Goal: Register for event/course

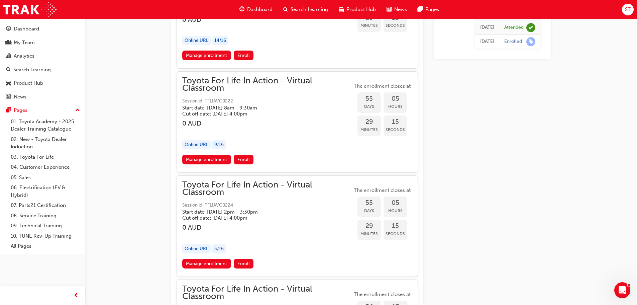
scroll to position [7633, 0]
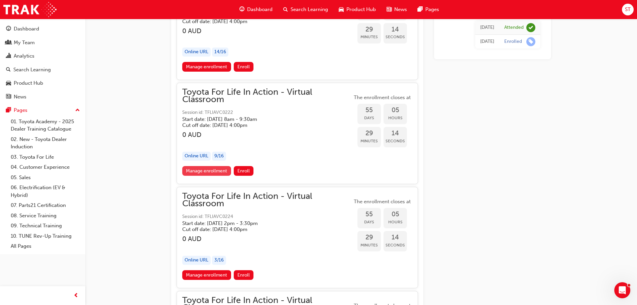
click at [213, 168] on link "Manage enrollment" at bounding box center [206, 171] width 49 height 10
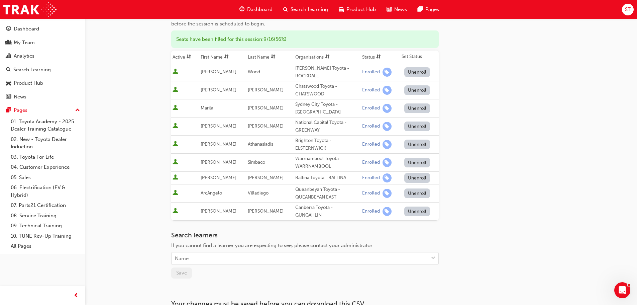
scroll to position [135, 0]
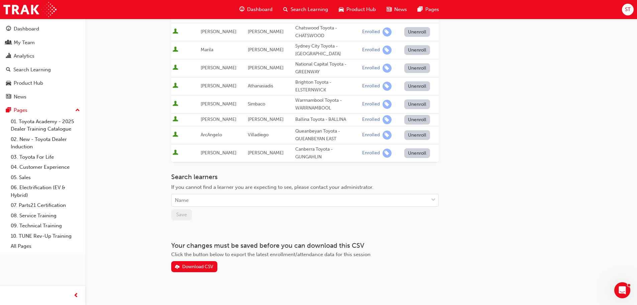
click at [196, 194] on div "Name" at bounding box center [299, 200] width 257 height 12
type input "obr"
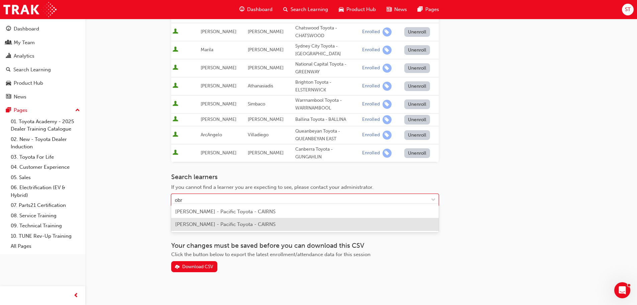
click at [200, 223] on span "[PERSON_NAME] - Pacific Toyota - CAIRNS" at bounding box center [225, 224] width 100 height 6
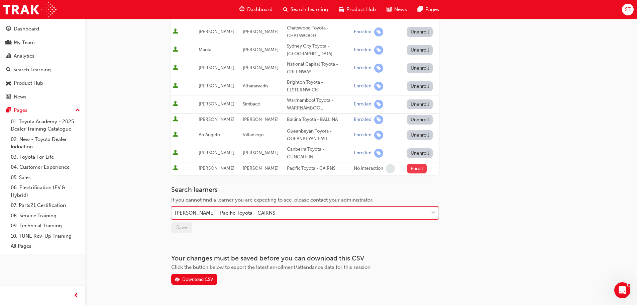
click at [416, 163] on button "Enroll" at bounding box center [417, 168] width 20 height 10
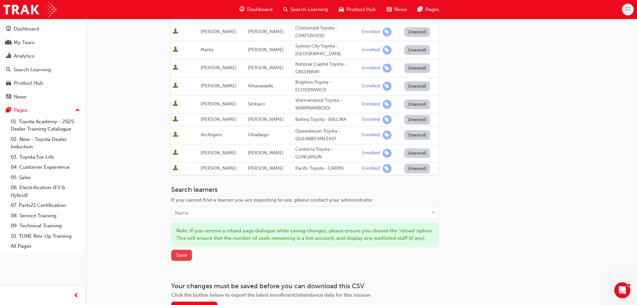
click at [183, 256] on span "Save" at bounding box center [181, 255] width 11 height 6
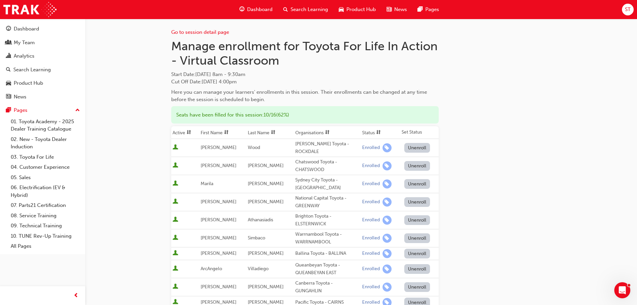
scroll to position [0, 0]
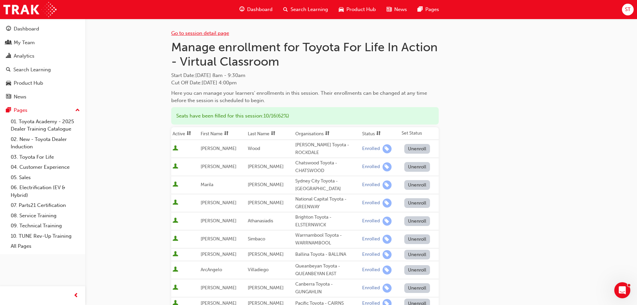
click at [203, 31] on link "Go to session detail page" at bounding box center [200, 33] width 58 height 6
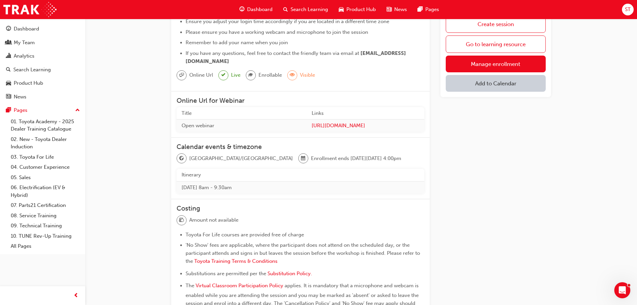
scroll to position [177, 0]
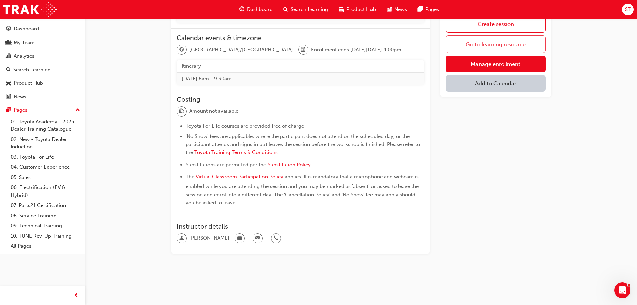
click at [495, 44] on link "Go to learning resource" at bounding box center [496, 43] width 100 height 17
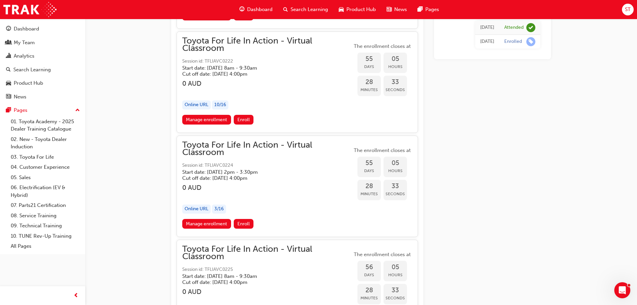
scroll to position [7683, 0]
click at [196, 225] on link "Manage enrollment" at bounding box center [206, 224] width 49 height 10
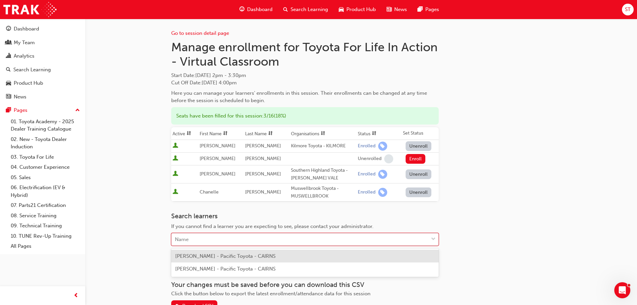
click at [192, 239] on div "Name" at bounding box center [299, 239] width 257 height 12
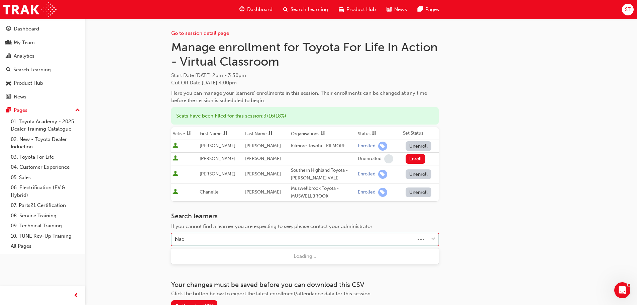
type input "black"
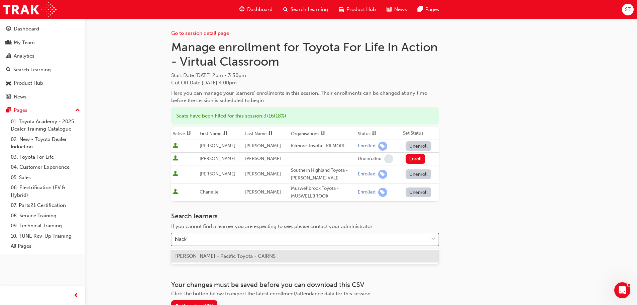
click at [196, 257] on span "[PERSON_NAME] - Pacific Toyota - CAIRNS" at bounding box center [225, 256] width 100 height 6
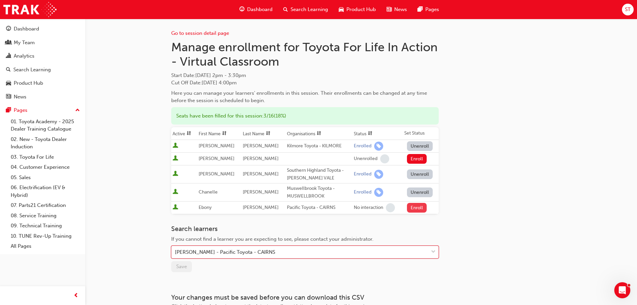
click at [414, 205] on button "Enroll" at bounding box center [417, 208] width 20 height 10
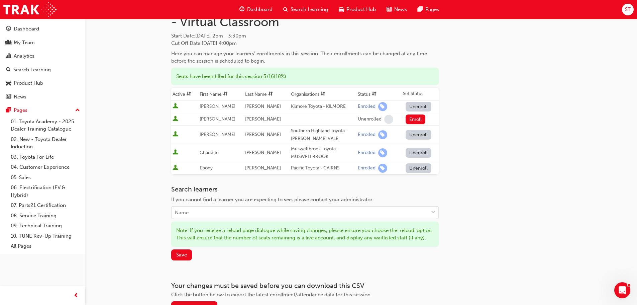
scroll to position [92, 0]
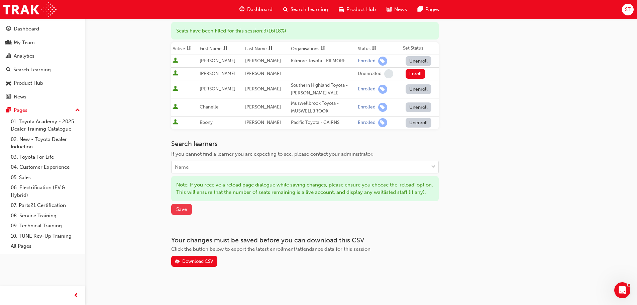
click at [176, 211] on button "Save" at bounding box center [181, 209] width 21 height 11
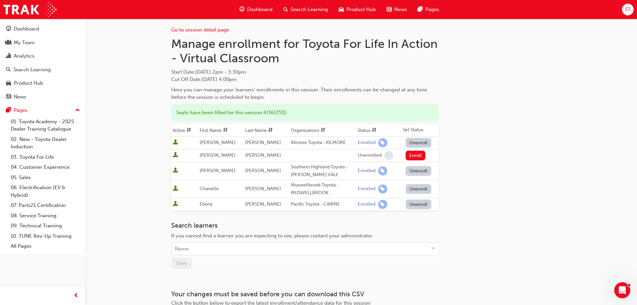
scroll to position [0, 0]
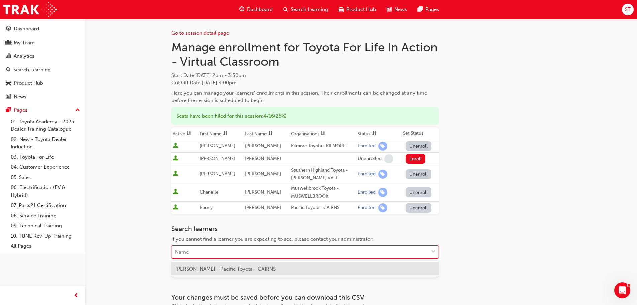
click at [220, 251] on div "Name" at bounding box center [299, 252] width 257 height 12
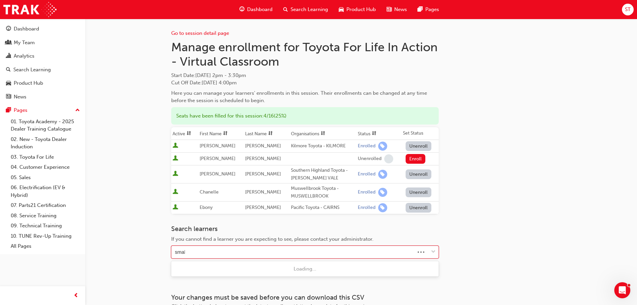
type input "small"
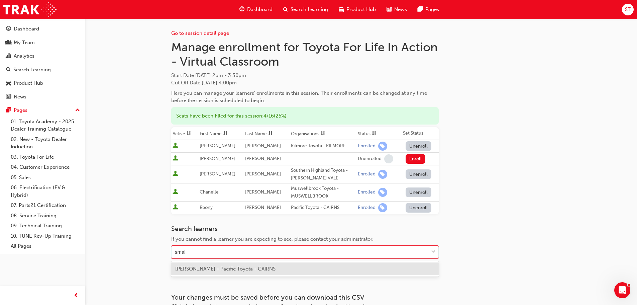
click at [193, 268] on span "[PERSON_NAME] - Pacific Toyota - CAIRNS" at bounding box center [225, 268] width 100 height 6
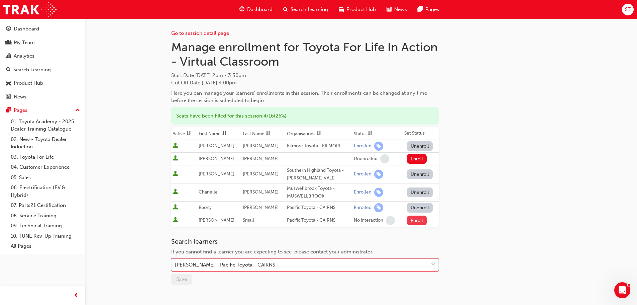
click at [416, 220] on button "Enroll" at bounding box center [417, 220] width 20 height 10
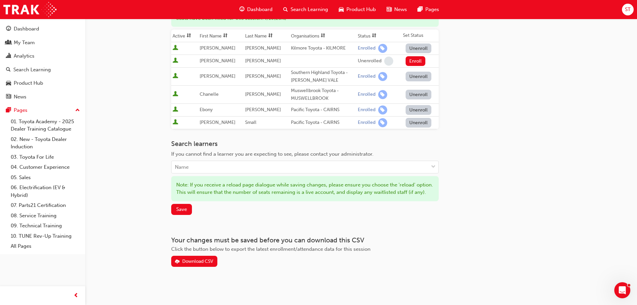
scroll to position [105, 0]
click at [186, 210] on span "Save" at bounding box center [181, 209] width 11 height 6
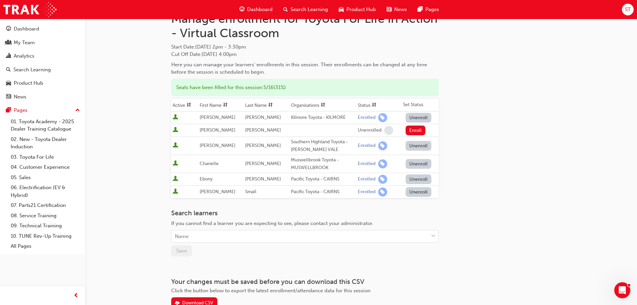
scroll to position [0, 0]
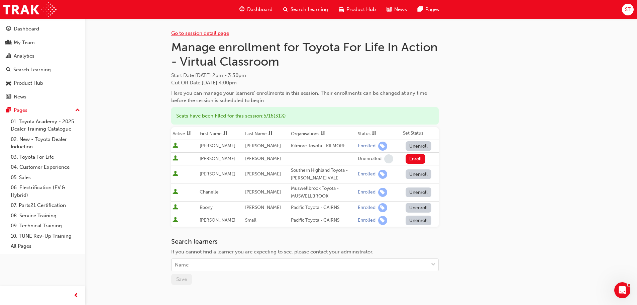
click at [211, 36] on link "Go to session detail page" at bounding box center [200, 33] width 58 height 6
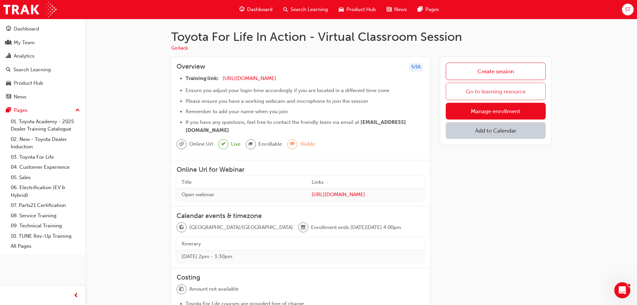
click at [490, 91] on link "Go to learning resource" at bounding box center [496, 91] width 100 height 17
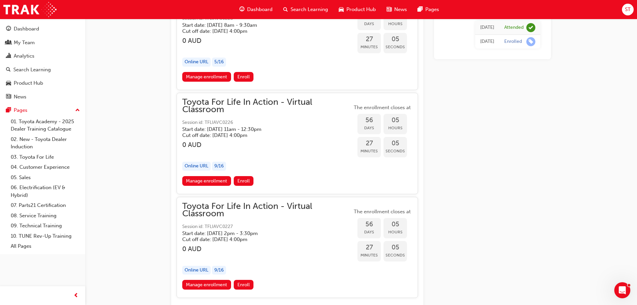
scroll to position [7946, 0]
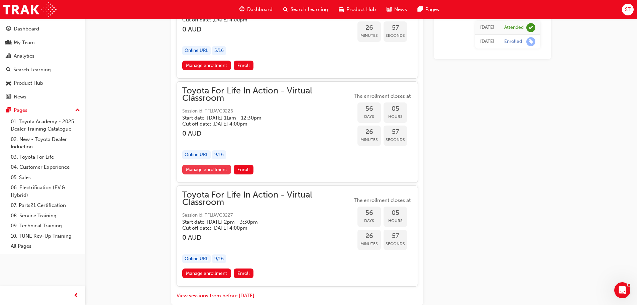
click at [204, 168] on link "Manage enrollment" at bounding box center [206, 169] width 49 height 10
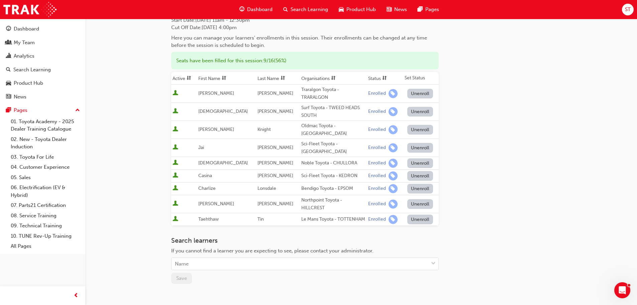
scroll to position [124, 0]
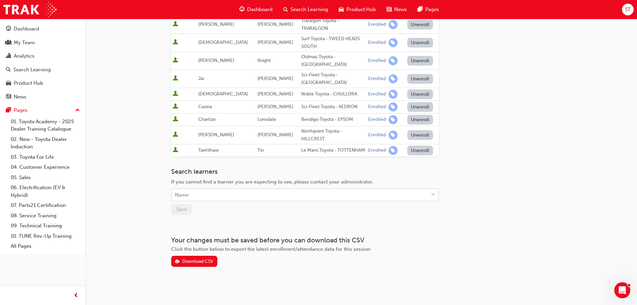
click at [195, 196] on div "Name" at bounding box center [299, 195] width 257 height 12
type input "spre"
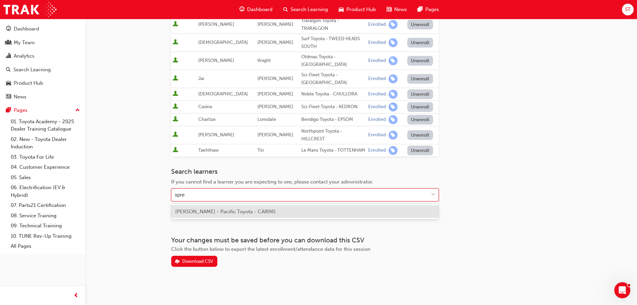
click at [190, 211] on span "[PERSON_NAME] - Pacific Toyota - CAIRNS" at bounding box center [225, 211] width 100 height 6
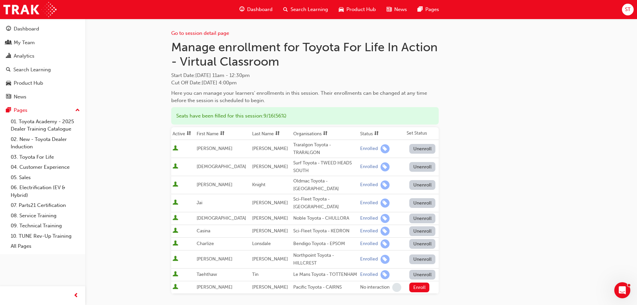
scroll to position [137, 0]
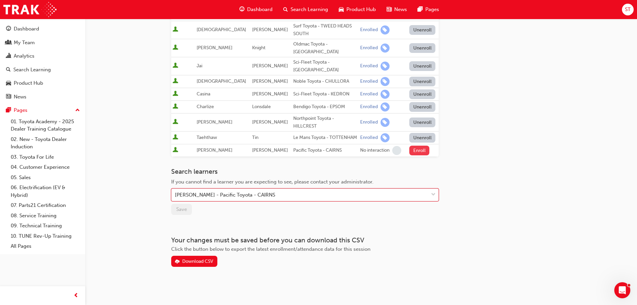
click at [414, 148] on button "Enroll" at bounding box center [419, 150] width 20 height 10
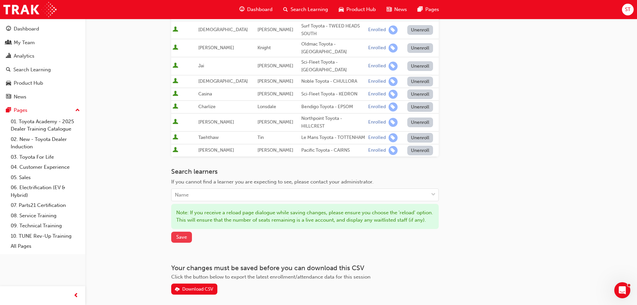
drag, startPoint x: 177, startPoint y: 243, endPoint x: 182, endPoint y: 242, distance: 4.5
click at [177, 240] on span "Save" at bounding box center [181, 237] width 11 height 6
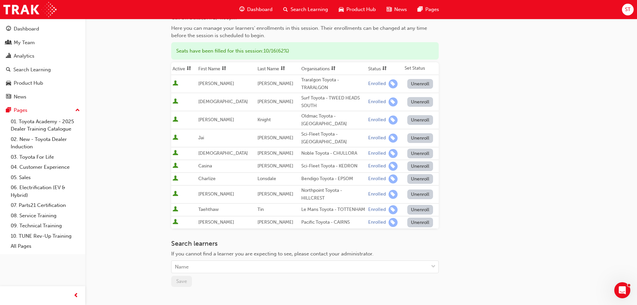
scroll to position [0, 0]
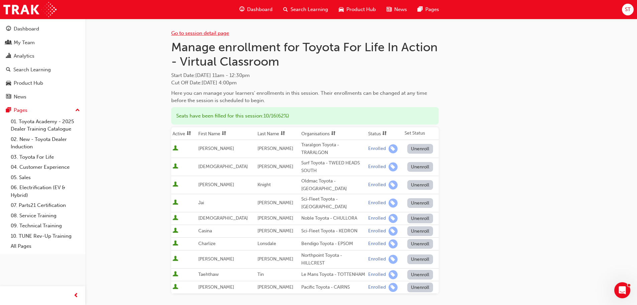
click at [203, 34] on link "Go to session detail page" at bounding box center [200, 33] width 58 height 6
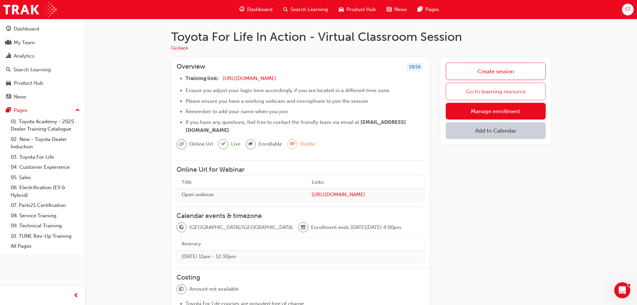
click at [491, 92] on link "Go to learning resource" at bounding box center [496, 91] width 100 height 17
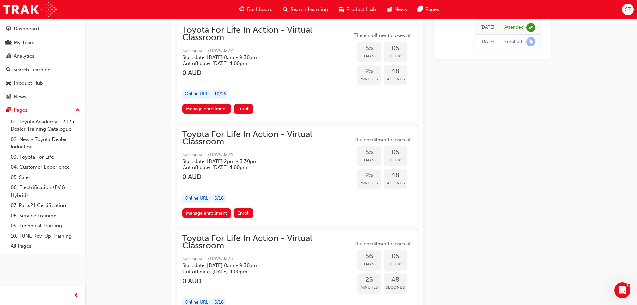
scroll to position [7683, 0]
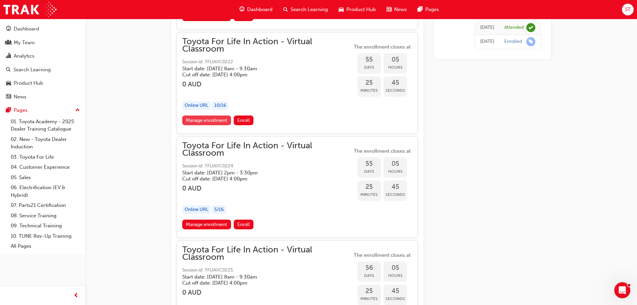
click at [204, 120] on link "Manage enrollment" at bounding box center [206, 120] width 49 height 10
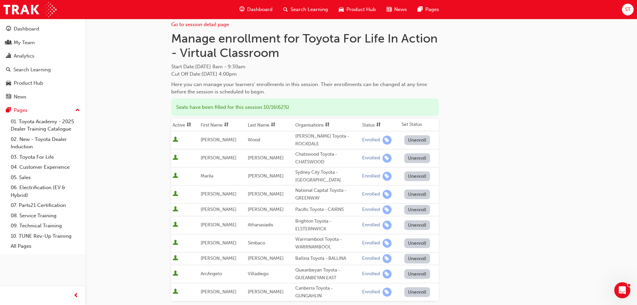
scroll to position [147, 0]
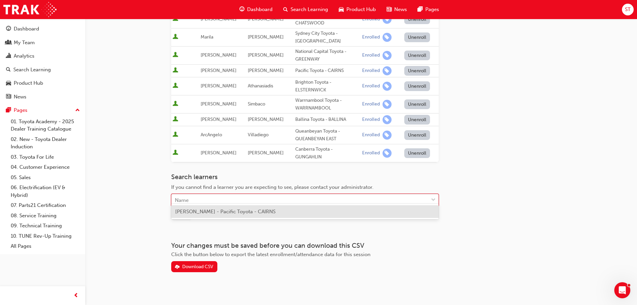
click at [201, 194] on div "Name" at bounding box center [299, 200] width 257 height 12
type input "roge"
click at [218, 212] on span "[PERSON_NAME] - Pacific Toyota - CAIRNS" at bounding box center [225, 211] width 100 height 6
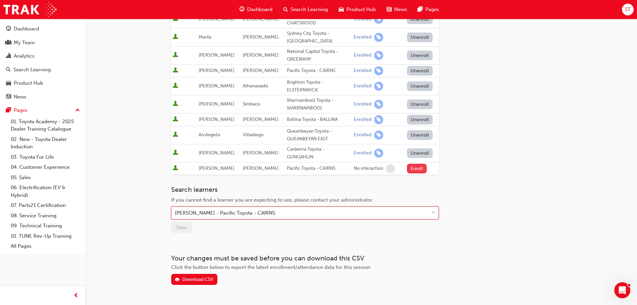
click at [414, 163] on button "Enroll" at bounding box center [417, 168] width 20 height 10
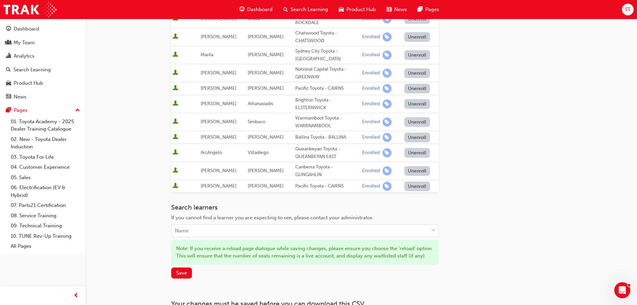
scroll to position [195, 0]
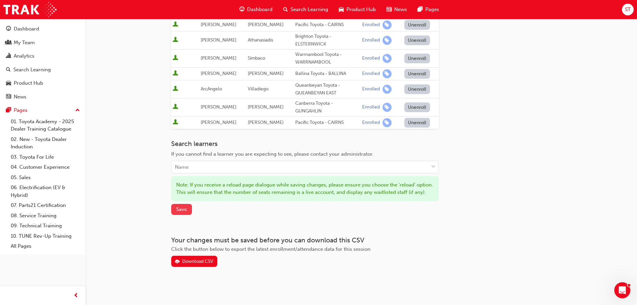
click at [178, 209] on span "Save" at bounding box center [181, 209] width 11 height 6
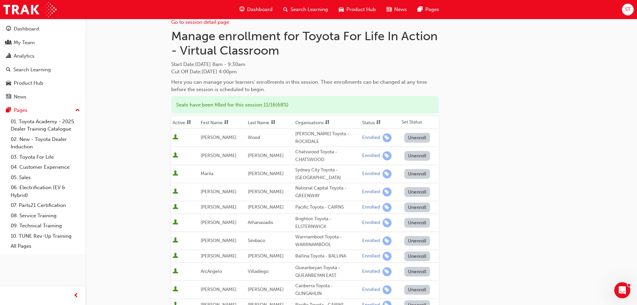
scroll to position [0, 0]
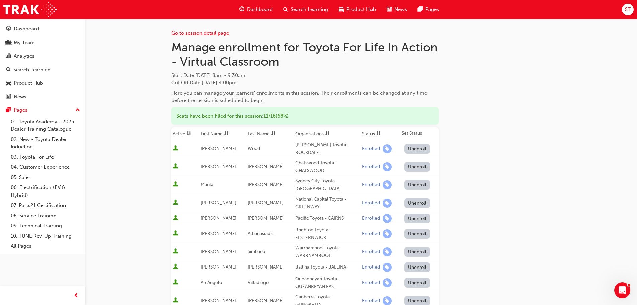
click at [195, 34] on link "Go to session detail page" at bounding box center [200, 33] width 58 height 6
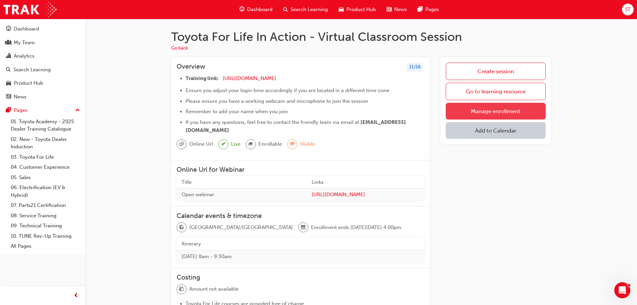
click at [503, 108] on link "Manage enrollment" at bounding box center [496, 111] width 100 height 17
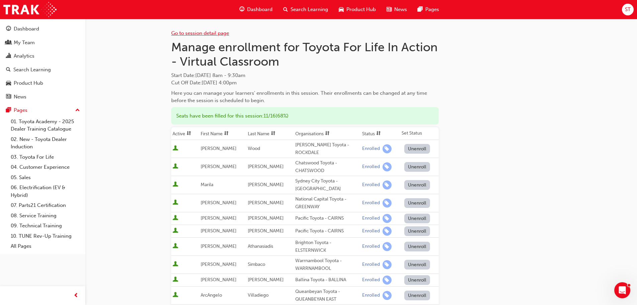
click at [181, 34] on link "Go to session detail page" at bounding box center [200, 33] width 58 height 6
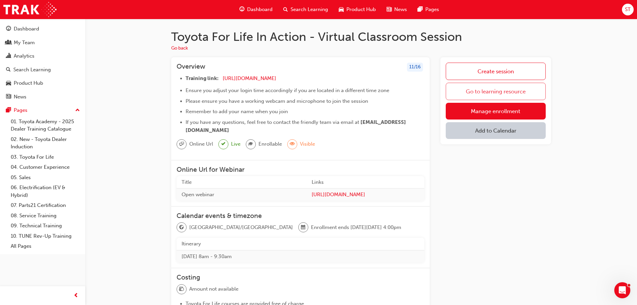
click at [495, 91] on link "Go to learning resource" at bounding box center [496, 91] width 100 height 17
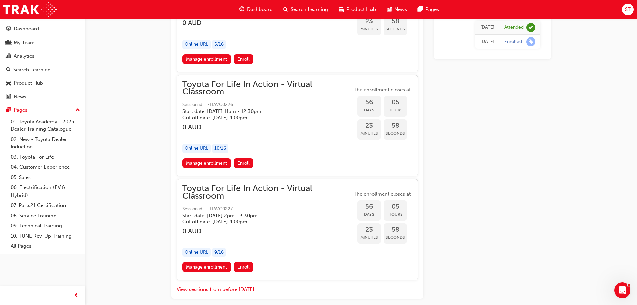
scroll to position [7954, 0]
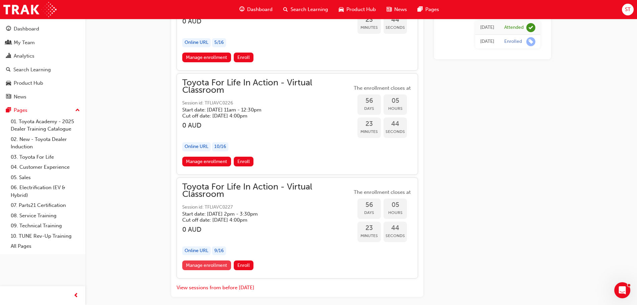
click at [213, 264] on link "Manage enrollment" at bounding box center [206, 265] width 49 height 10
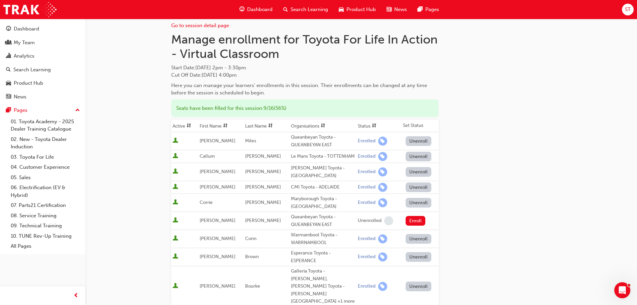
scroll to position [184, 0]
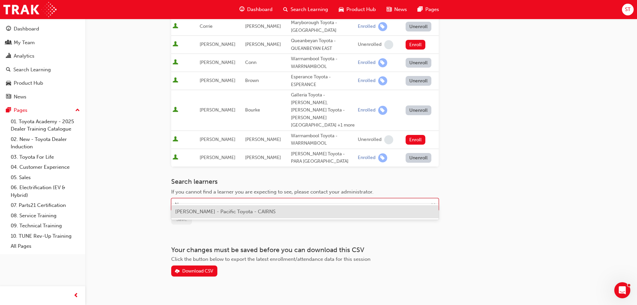
click at [211, 199] on div "Name" at bounding box center [299, 205] width 257 height 12
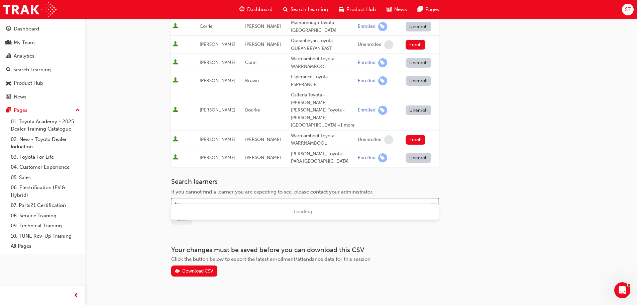
type input "bond"
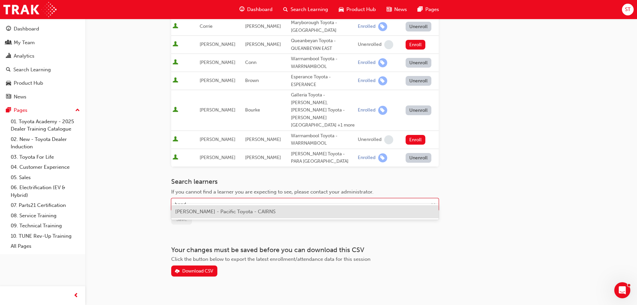
click at [210, 210] on span "[PERSON_NAME] - Pacific Toyota - CAIRNS" at bounding box center [225, 211] width 100 height 6
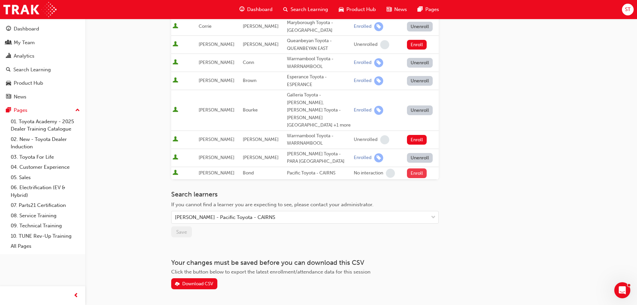
click at [420, 168] on button "Enroll" at bounding box center [417, 173] width 20 height 10
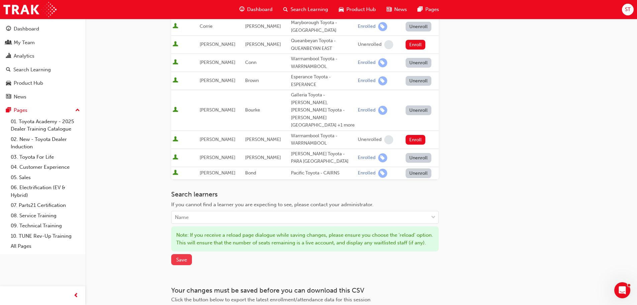
click at [180, 258] on span "Save" at bounding box center [181, 259] width 11 height 6
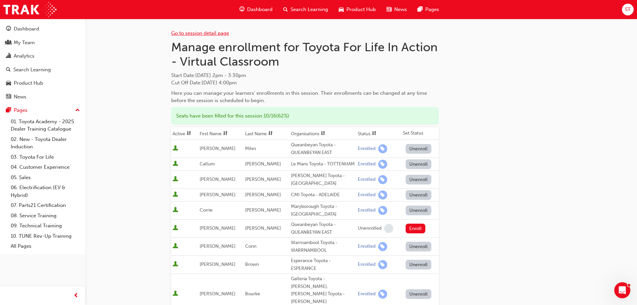
click at [216, 34] on link "Go to session detail page" at bounding box center [200, 33] width 58 height 6
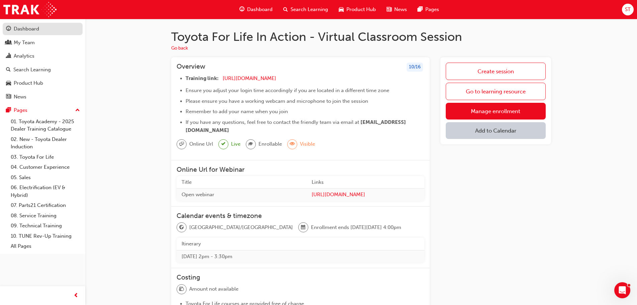
drag, startPoint x: 22, startPoint y: 27, endPoint x: 27, endPoint y: 26, distance: 5.2
click at [22, 27] on div "Dashboard" at bounding box center [26, 29] width 25 height 8
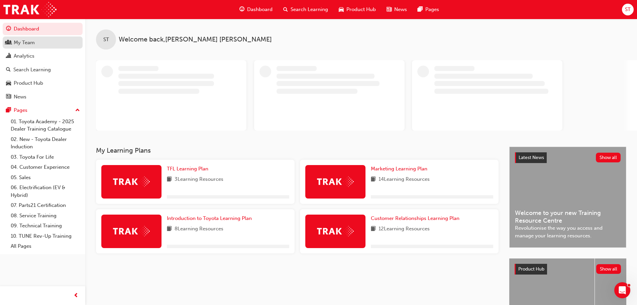
click at [33, 43] on div "My Team" at bounding box center [24, 43] width 21 height 8
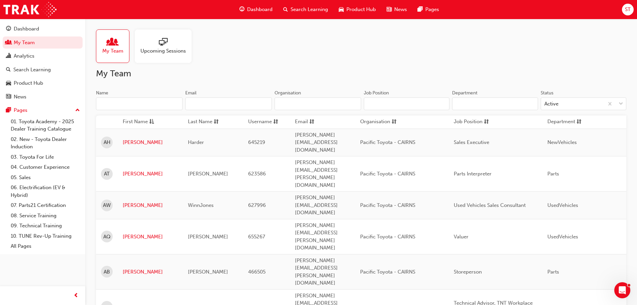
click at [158, 44] on div at bounding box center [162, 42] width 45 height 9
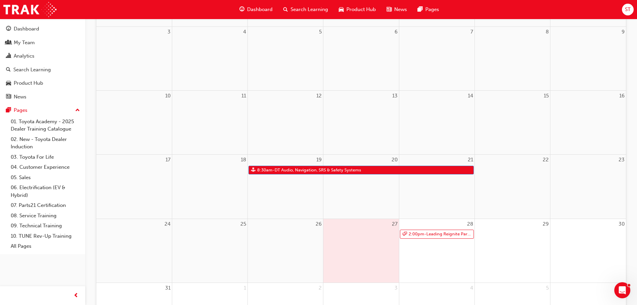
scroll to position [230, 0]
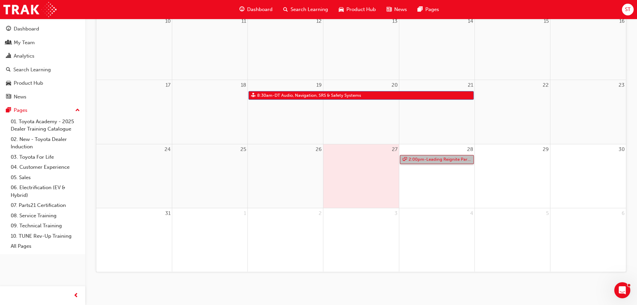
click at [437, 158] on link "2:00pm - Leading Reignite Part 2 - Virtual Classroom" at bounding box center [437, 159] width 74 height 9
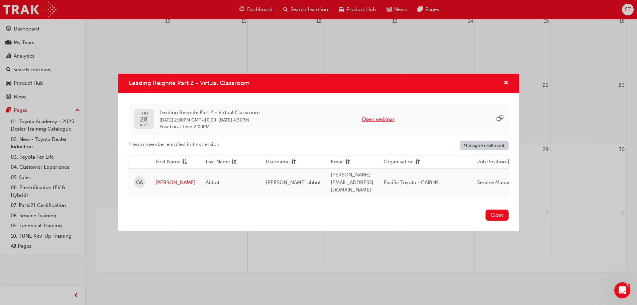
click at [378, 120] on button "Open webinar" at bounding box center [378, 119] width 33 height 8
click at [499, 215] on button "Close" at bounding box center [496, 214] width 23 height 11
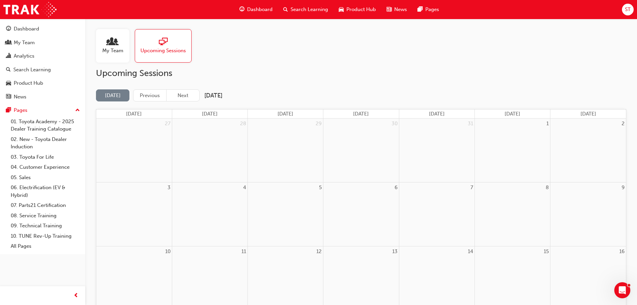
scroll to position [0, 0]
click at [178, 96] on button "Next" at bounding box center [182, 96] width 33 height 12
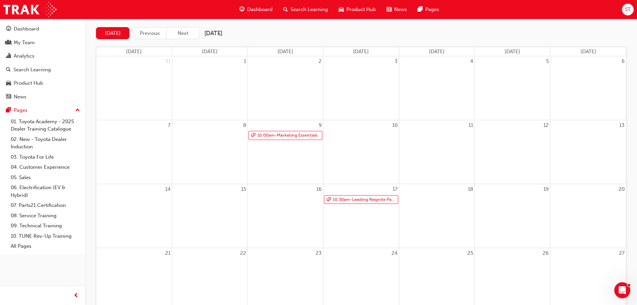
scroll to position [100, 0]
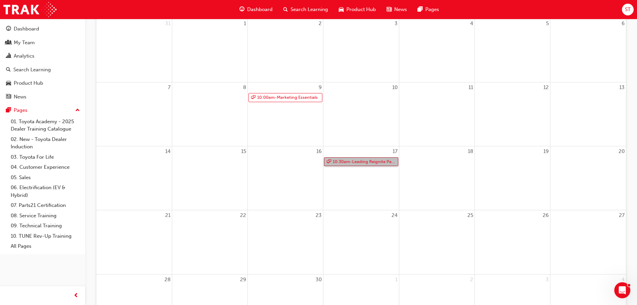
click at [366, 163] on link "10:30am - Leading Reignite Part 2 - Virtual Classroom" at bounding box center [361, 161] width 74 height 9
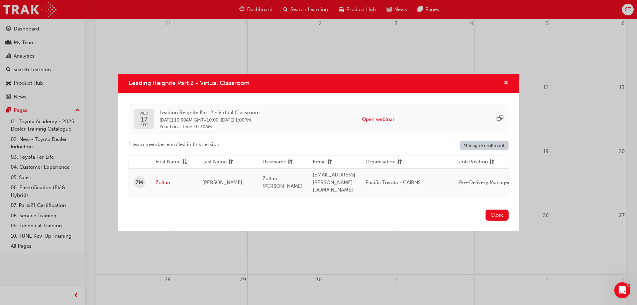
click at [506, 86] on span "cross-icon" at bounding box center [505, 83] width 5 height 6
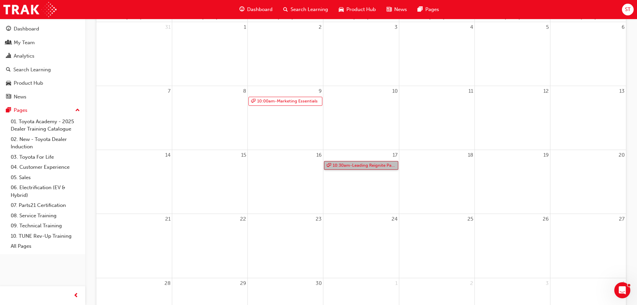
scroll to position [0, 0]
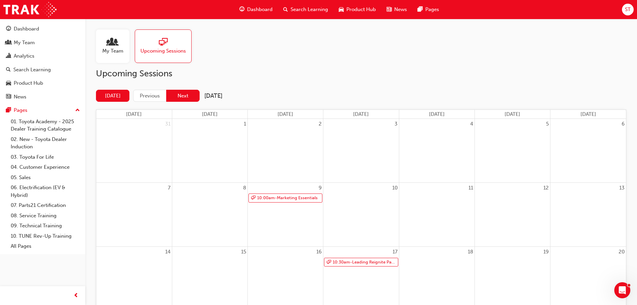
click at [188, 95] on button "Next" at bounding box center [182, 96] width 33 height 12
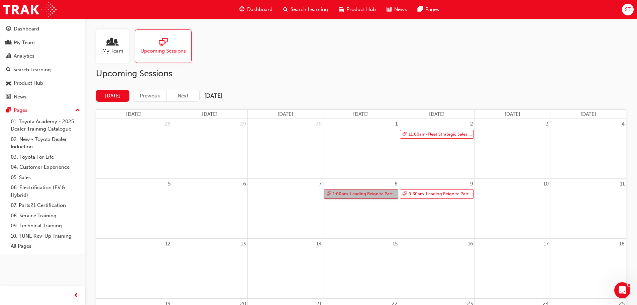
click at [376, 194] on link "1:00pm - Leading Reignite Part 2 - Virtual Classroom" at bounding box center [361, 193] width 74 height 9
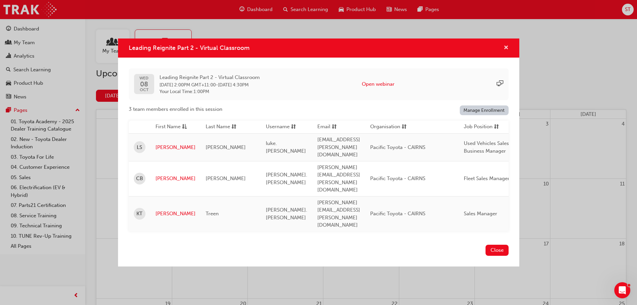
click at [505, 51] on span "cross-icon" at bounding box center [505, 48] width 5 height 6
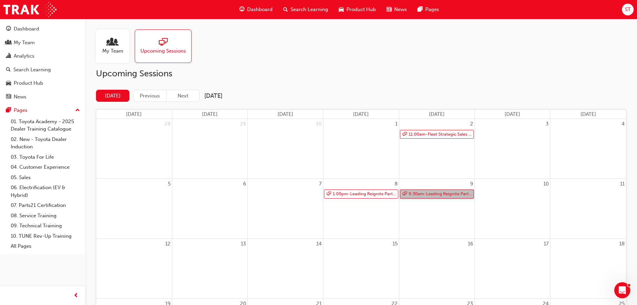
click at [437, 196] on link "9:30am - Leading Reignite Part 2 - Virtual Classroom" at bounding box center [437, 193] width 74 height 9
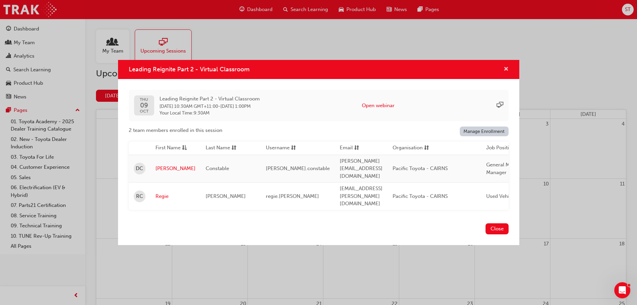
click at [505, 73] on span "cross-icon" at bounding box center [505, 70] width 5 height 6
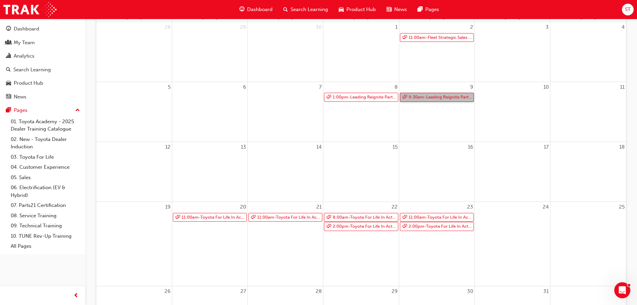
scroll to position [100, 0]
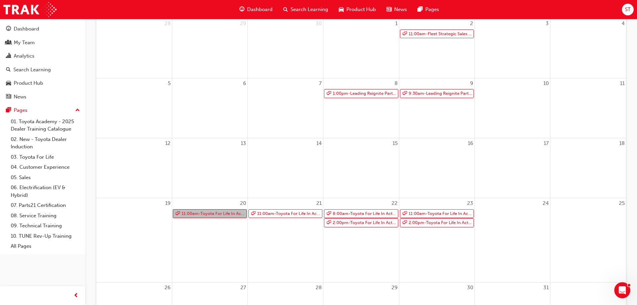
click at [223, 216] on link "11:00am - Toyota For Life In Action - Virtual Classroom" at bounding box center [210, 213] width 74 height 9
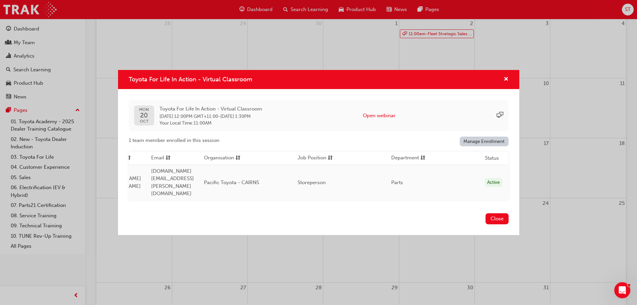
scroll to position [0, 0]
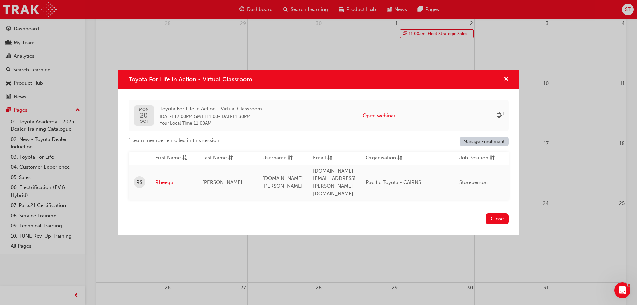
click at [508, 83] on div "Toyota For Life In Action - Virtual Classroom" at bounding box center [318, 79] width 401 height 19
click at [506, 83] on span "cross-icon" at bounding box center [505, 80] width 5 height 6
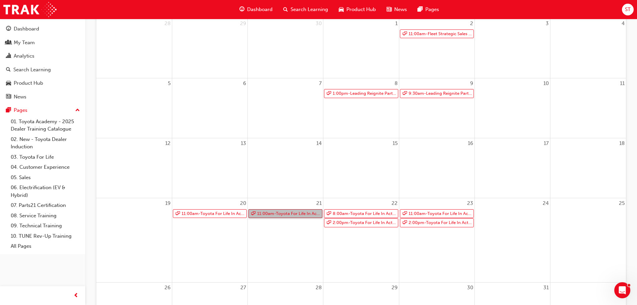
click at [278, 215] on link "11:00am - Toyota For Life In Action - Virtual Classroom" at bounding box center [285, 213] width 74 height 9
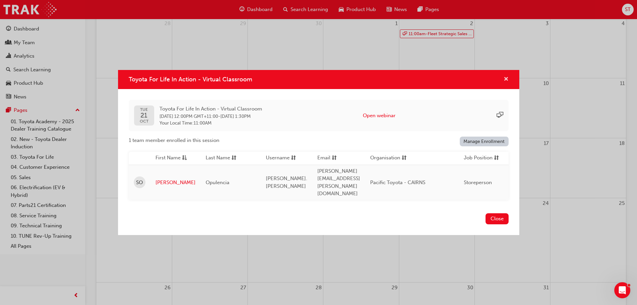
click at [507, 83] on span "cross-icon" at bounding box center [505, 80] width 5 height 6
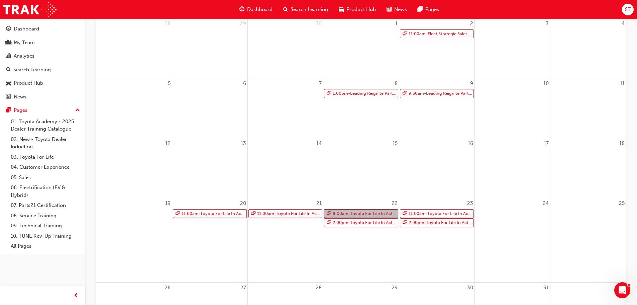
click at [370, 213] on link "8:00am - Toyota For Life In Action - Virtual Classroom" at bounding box center [361, 213] width 74 height 9
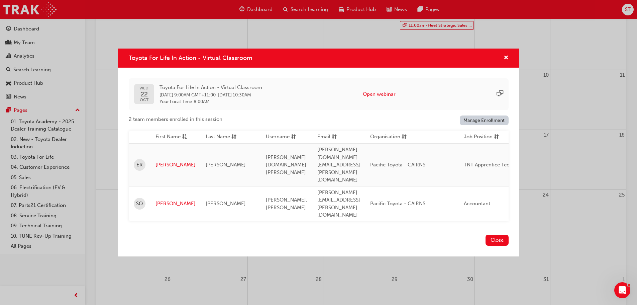
scroll to position [97, 0]
click at [387, 98] on button "Open webinar" at bounding box center [379, 94] width 33 height 8
